Goal: Information Seeking & Learning: Learn about a topic

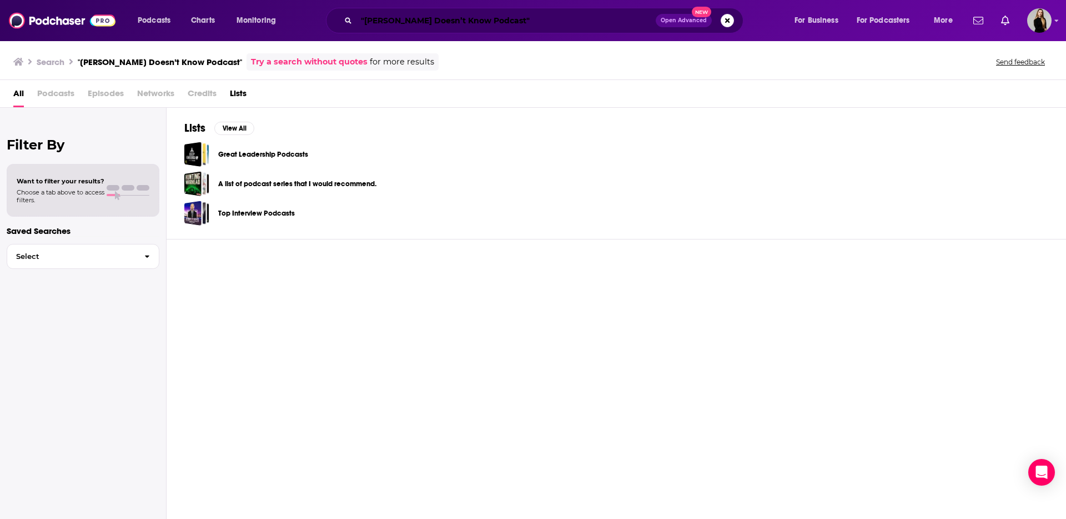
click at [423, 23] on input ""[PERSON_NAME] Doesn’t Know Podcast"" at bounding box center [505, 21] width 299 height 18
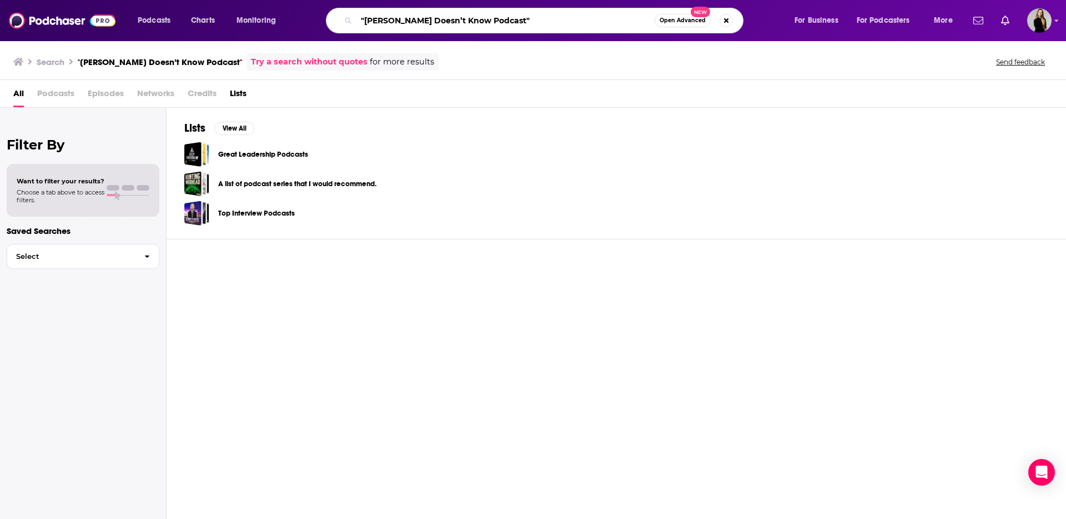
click at [369, 22] on input ""[PERSON_NAME] Doesn’t Know Podcast"" at bounding box center [505, 21] width 298 height 18
click at [363, 21] on input ""[PERSON_NAME] Doesn’t Know Podcast"" at bounding box center [505, 21] width 298 height 18
click at [513, 23] on input "[PERSON_NAME] Doesn’t Know Podcast"" at bounding box center [505, 21] width 298 height 18
type input "[PERSON_NAME] Doesn’t Know Podcast"
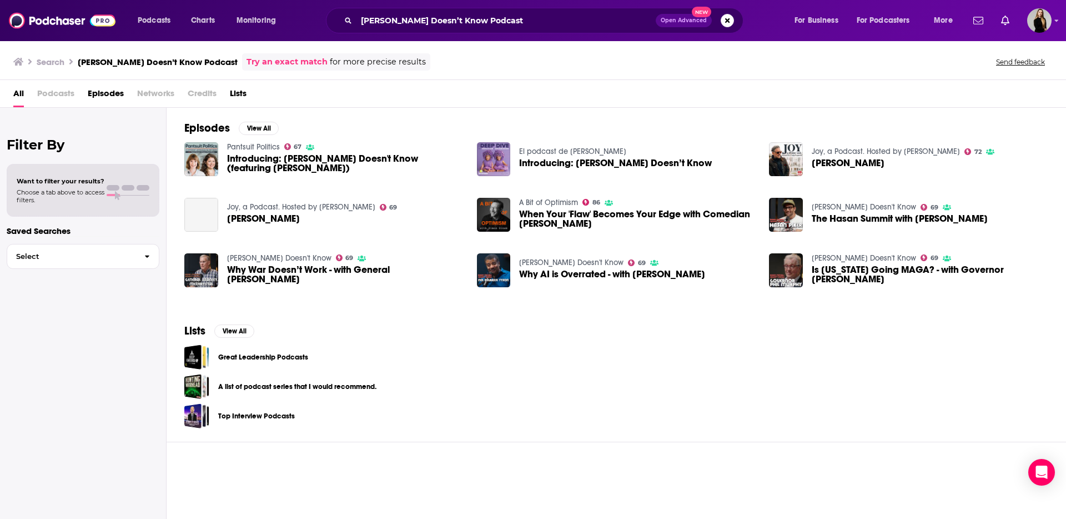
click at [326, 164] on span "Introducing: [PERSON_NAME] Doesn't Know (featuring [PERSON_NAME])" at bounding box center [345, 163] width 237 height 19
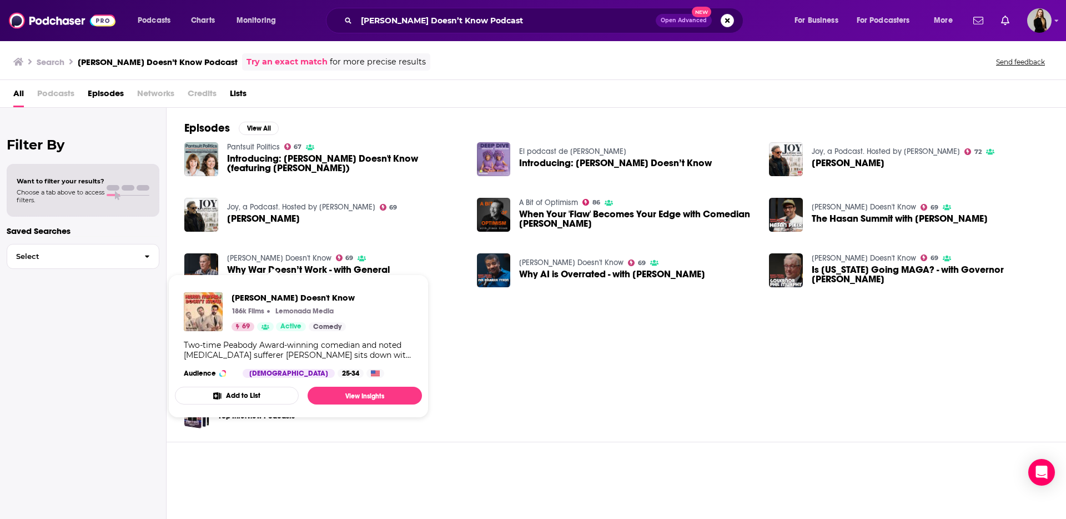
click at [252, 255] on link "[PERSON_NAME] Doesn't Know" at bounding box center [279, 257] width 104 height 9
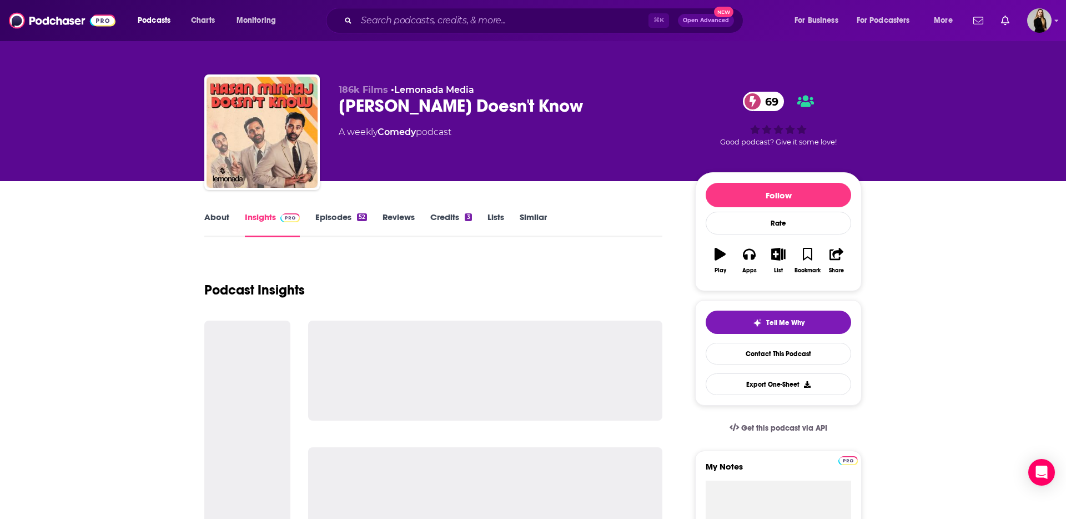
click at [367, 104] on div "[PERSON_NAME] Doesn't Know 69" at bounding box center [508, 106] width 339 height 22
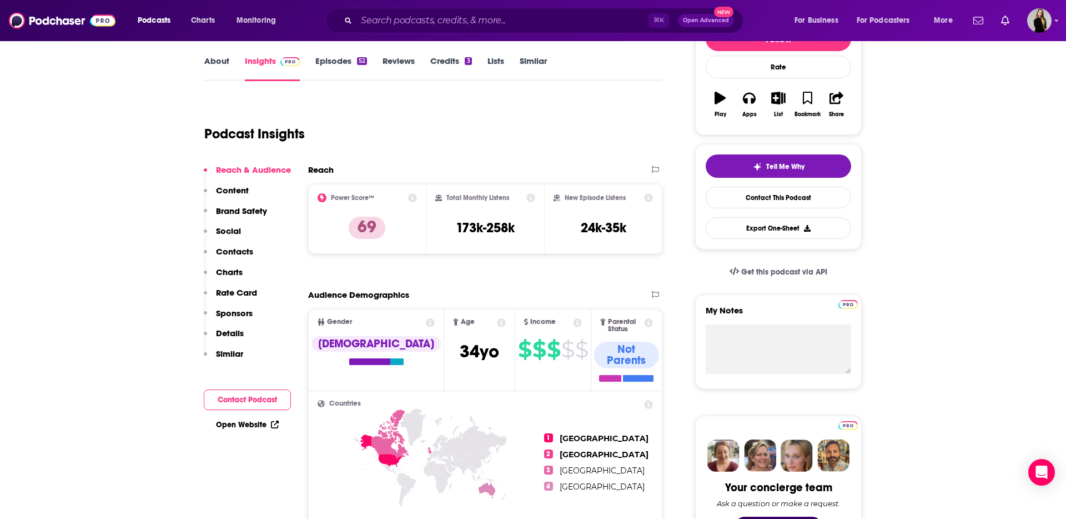
scroll to position [158, 0]
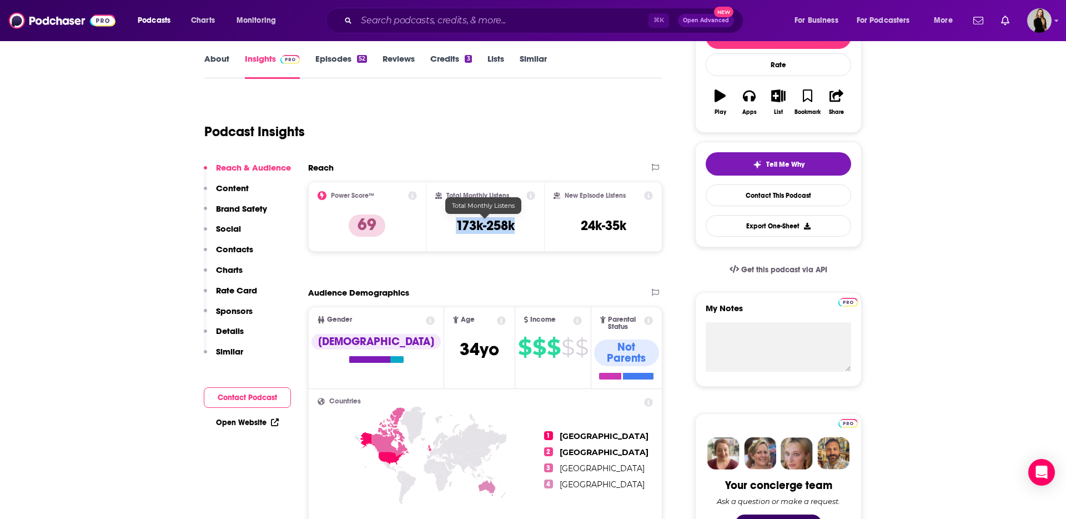
drag, startPoint x: 453, startPoint y: 223, endPoint x: 511, endPoint y: 220, distance: 58.9
click at [511, 220] on div "Total Monthly Listens 173k-258k" at bounding box center [485, 216] width 101 height 51
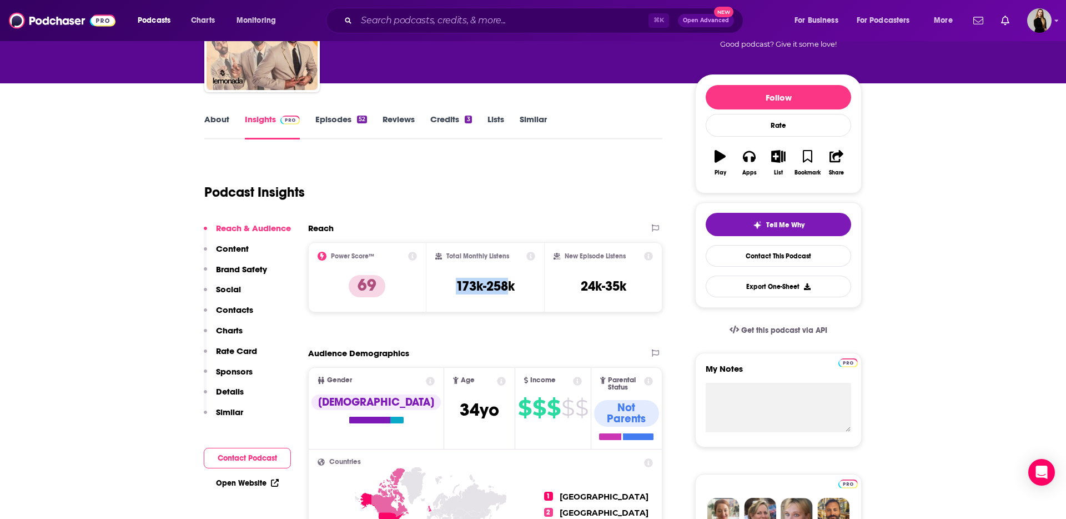
scroll to position [97, 0]
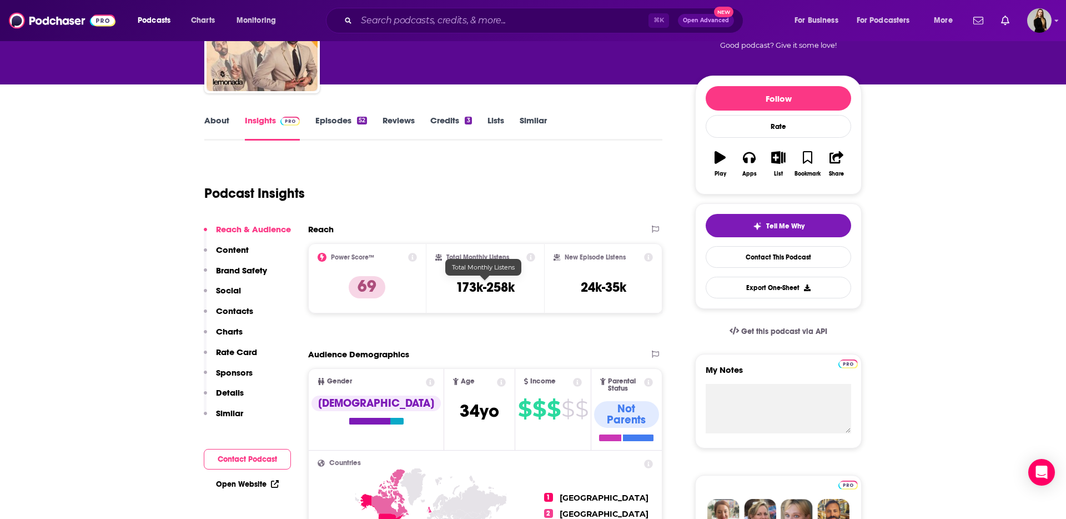
click at [490, 287] on h3 "173k-258k" at bounding box center [485, 287] width 59 height 17
drag, startPoint x: 450, startPoint y: 285, endPoint x: 532, endPoint y: 285, distance: 82.7
click at [532, 285] on div "Total Monthly Listens 173k-258k" at bounding box center [485, 278] width 101 height 51
copy h3 "173k-258k"
drag, startPoint x: 575, startPoint y: 292, endPoint x: 626, endPoint y: 293, distance: 51.1
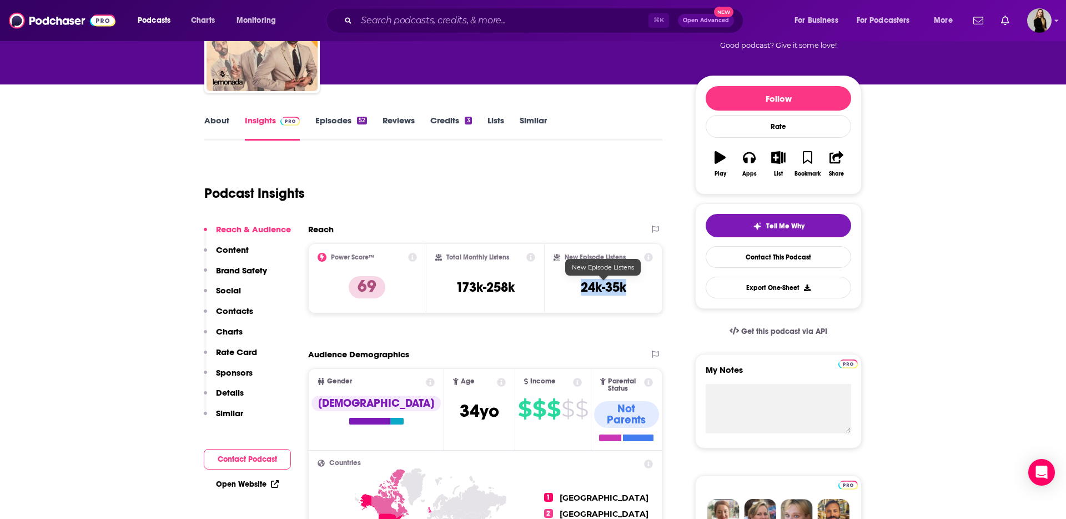
click at [629, 293] on div "New Episode Listens 24k-35k" at bounding box center [603, 278] width 99 height 51
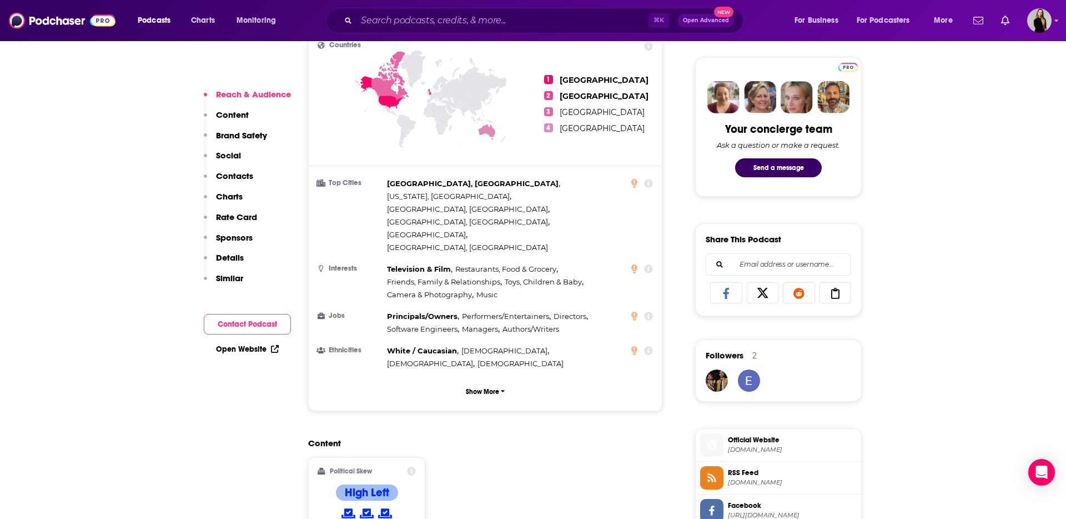
click at [501, 438] on div "Content Political Skew High Left" at bounding box center [485, 488] width 354 height 101
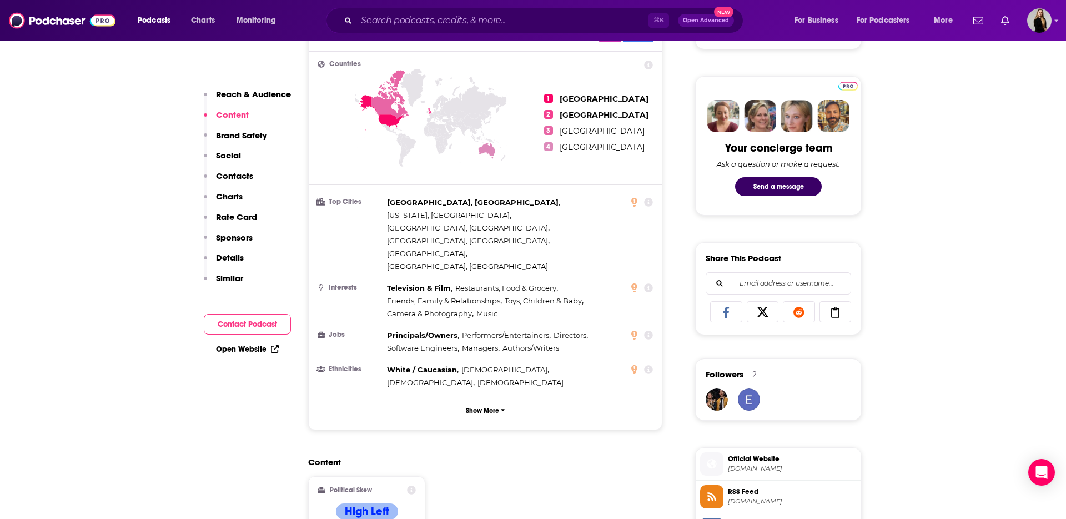
scroll to position [746, 0]
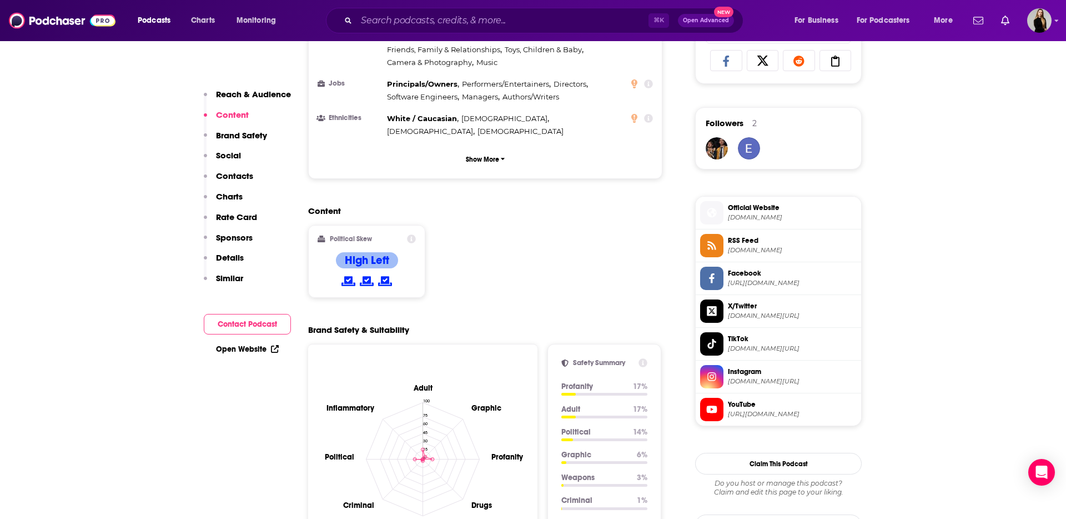
click at [591, 427] on p "Political" at bounding box center [592, 431] width 63 height 9
click at [576, 427] on p "Political" at bounding box center [592, 431] width 63 height 9
click at [661, 357] on div "Adult Graphic Profanity Drugs Weapons Criminal Political Inflammatory 0 15 30 4…" at bounding box center [485, 463] width 354 height 239
click at [606, 427] on p "Political" at bounding box center [592, 431] width 63 height 9
